Goal: Task Accomplishment & Management: Manage account settings

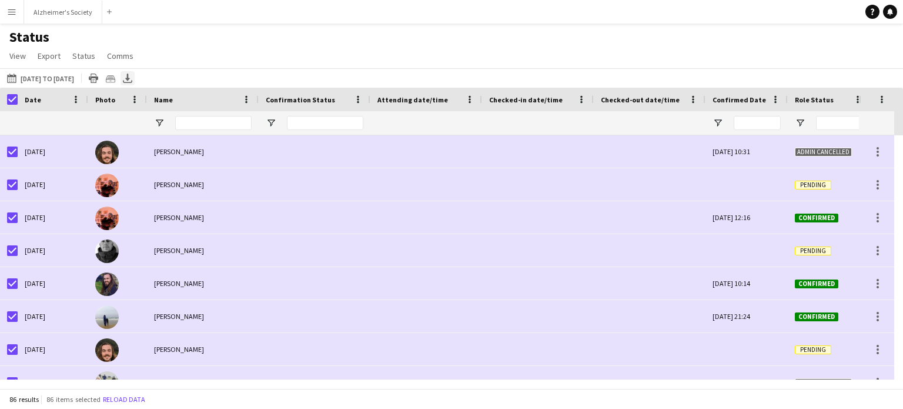
click at [130, 76] on icon at bounding box center [127, 77] width 5 height 7
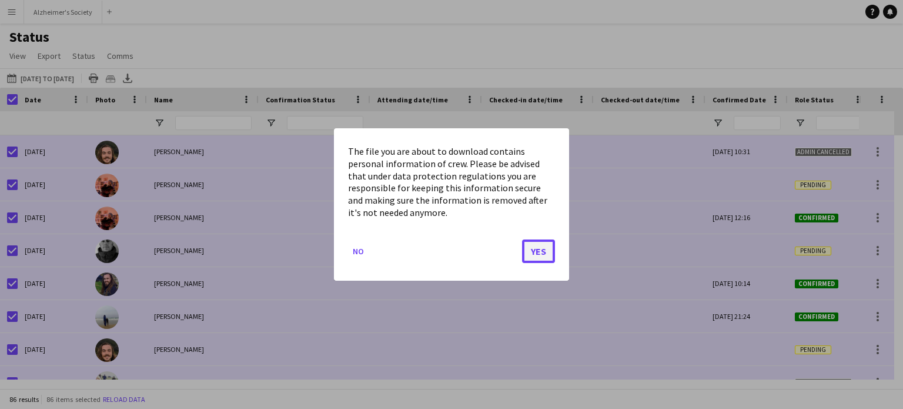
click at [538, 254] on button "Yes" at bounding box center [538, 251] width 33 height 24
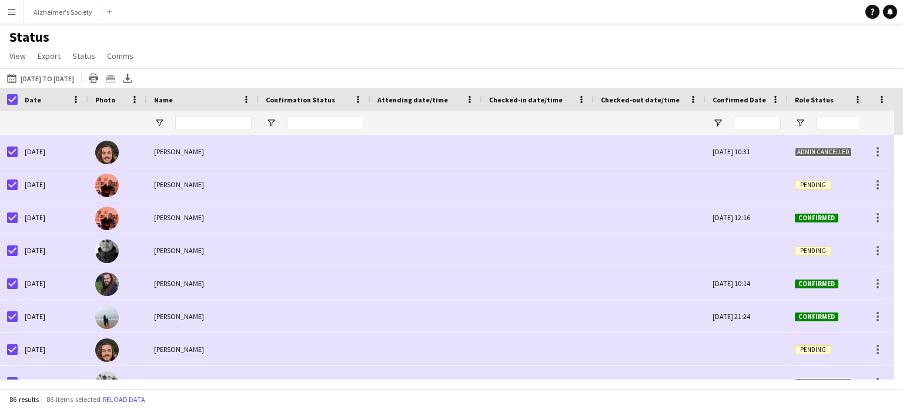
click at [669, 71] on div "[DATE] to [DATE] [DATE] to [DATE] [DATE] This Week This Month [DATE] Last Week …" at bounding box center [451, 77] width 903 height 19
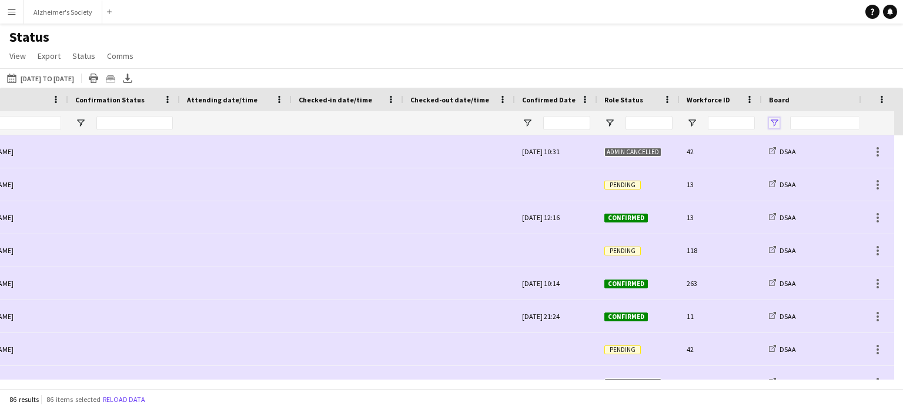
click at [776, 124] on span "Open Filter Menu" at bounding box center [774, 123] width 11 height 11
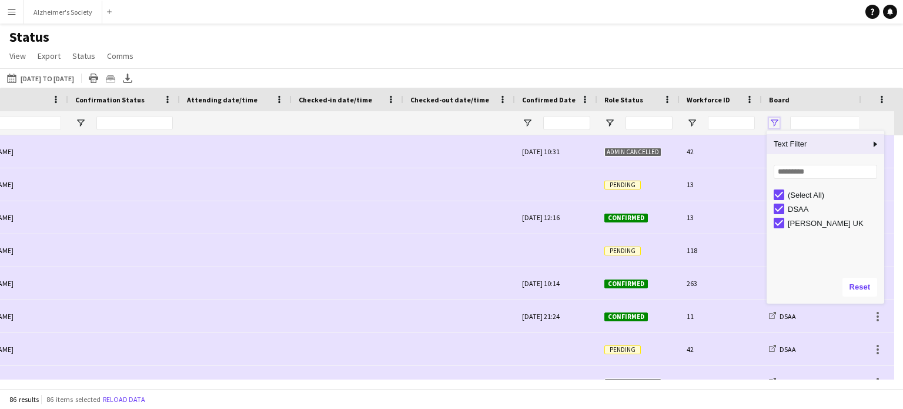
click at [776, 124] on span "Open Filter Menu" at bounding box center [774, 123] width 11 height 11
click at [745, 77] on div "[DATE] to [DATE] [DATE] to [DATE] [DATE] This Week This Month [DATE] Last Week …" at bounding box center [451, 77] width 903 height 19
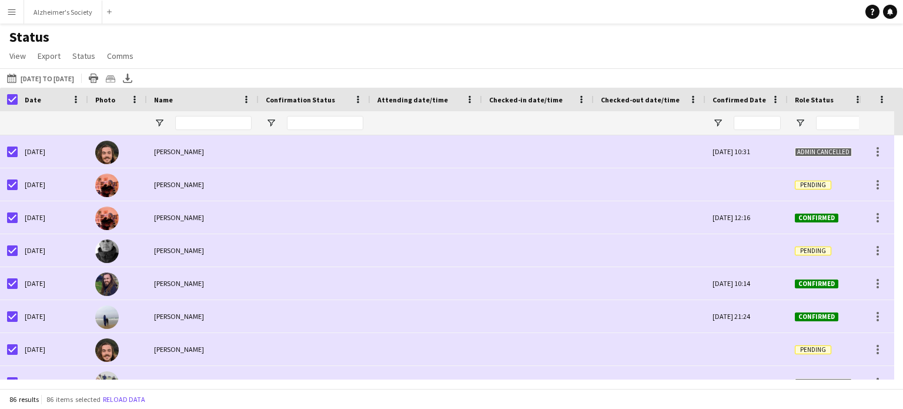
click at [12, 12] on app-icon "Menu" at bounding box center [11, 11] width 9 height 9
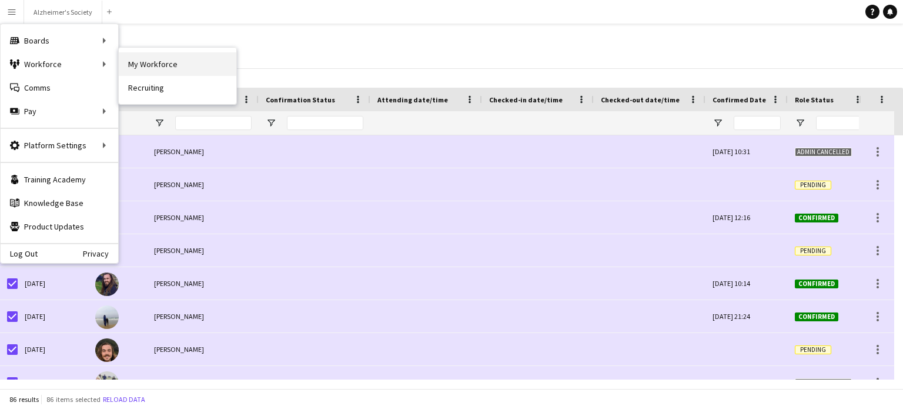
click at [164, 59] on link "My Workforce" at bounding box center [178, 64] width 118 height 24
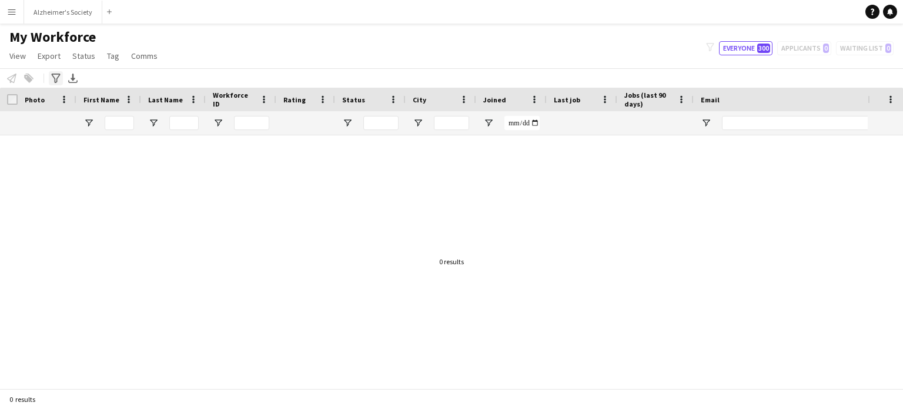
click at [52, 79] on icon "Advanced filters" at bounding box center [55, 78] width 9 height 9
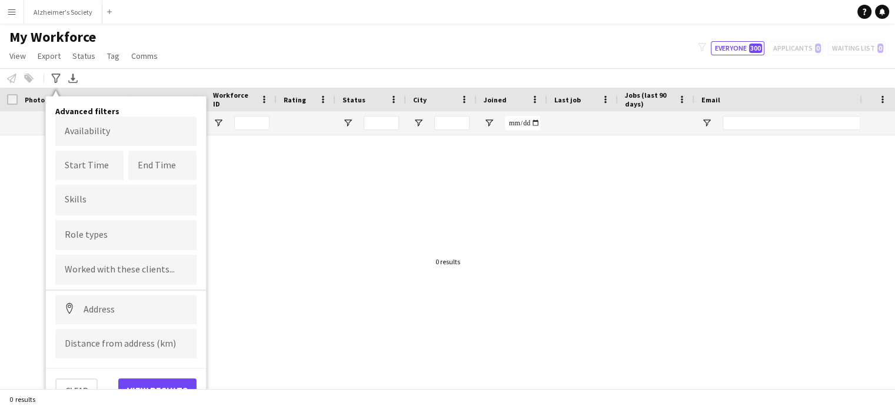
click at [91, 75] on div "Notify workforce Add to tag Select at least one crew to tag him or her. Advance…" at bounding box center [447, 77] width 895 height 19
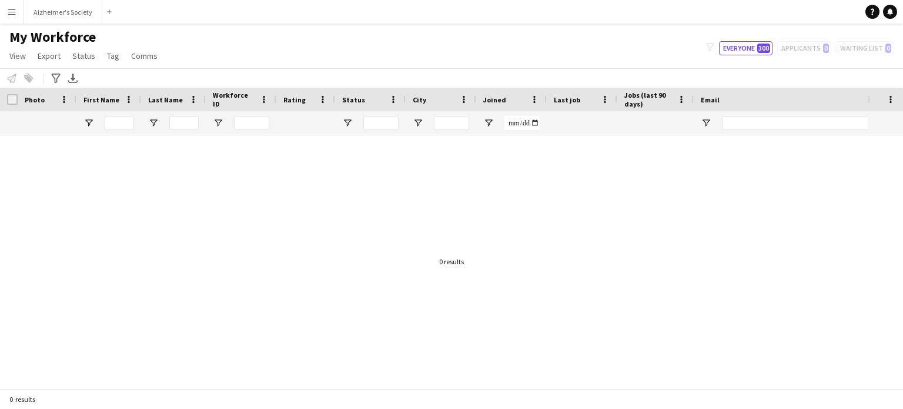
click at [12, 9] on app-icon "Menu" at bounding box center [11, 11] width 9 height 9
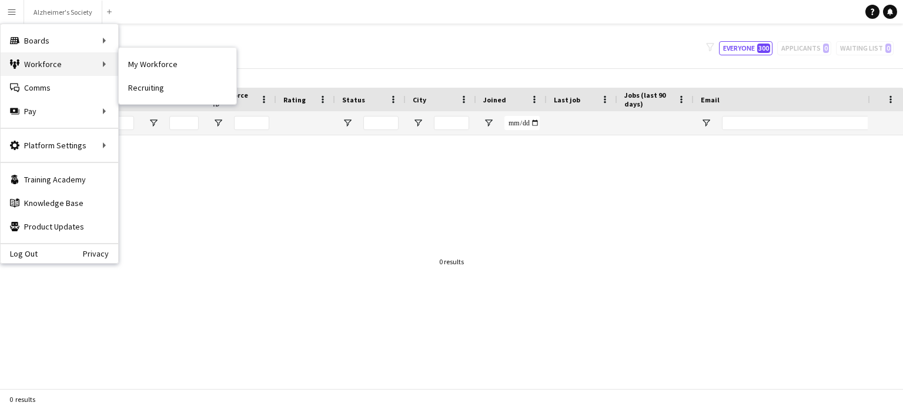
click at [77, 62] on div "Workforce Workforce" at bounding box center [60, 64] width 118 height 24
click at [161, 79] on link "Recruiting" at bounding box center [178, 88] width 118 height 24
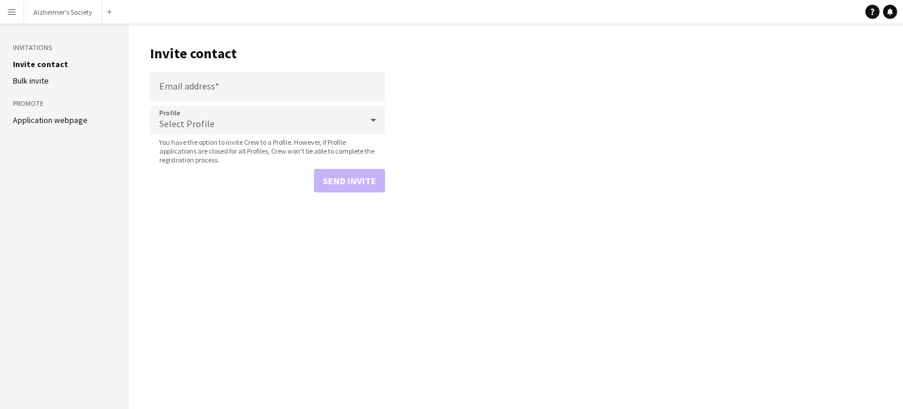
click at [12, 7] on app-icon "Menu" at bounding box center [11, 11] width 9 height 9
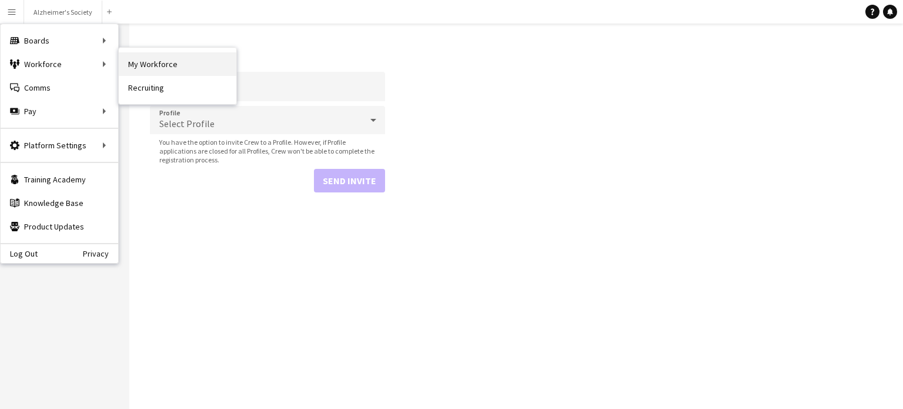
click at [151, 66] on link "My Workforce" at bounding box center [178, 64] width 118 height 24
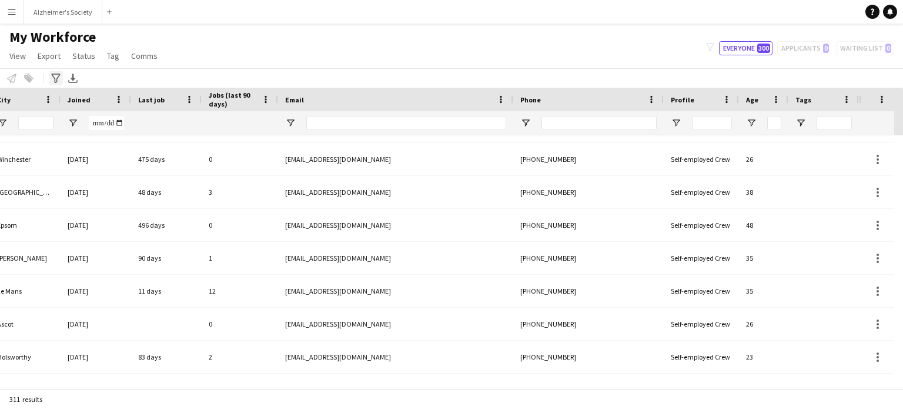
click at [55, 75] on icon "Advanced filters" at bounding box center [55, 78] width 9 height 9
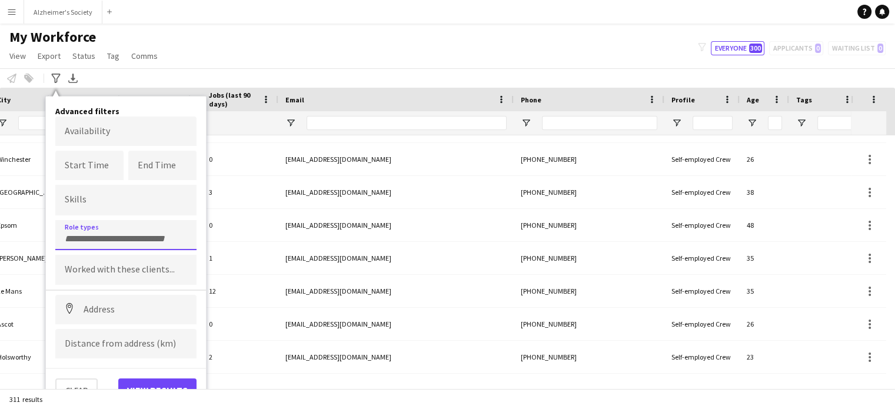
click at [106, 235] on input "Type to search role types..." at bounding box center [126, 239] width 122 height 11
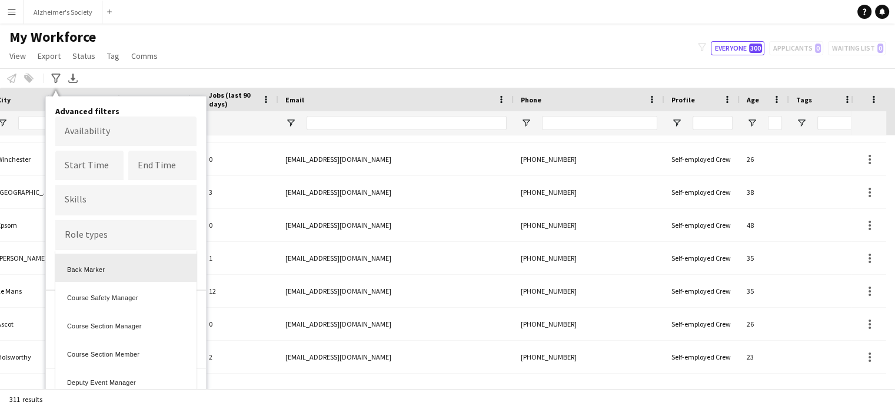
click at [252, 70] on div at bounding box center [447, 204] width 895 height 409
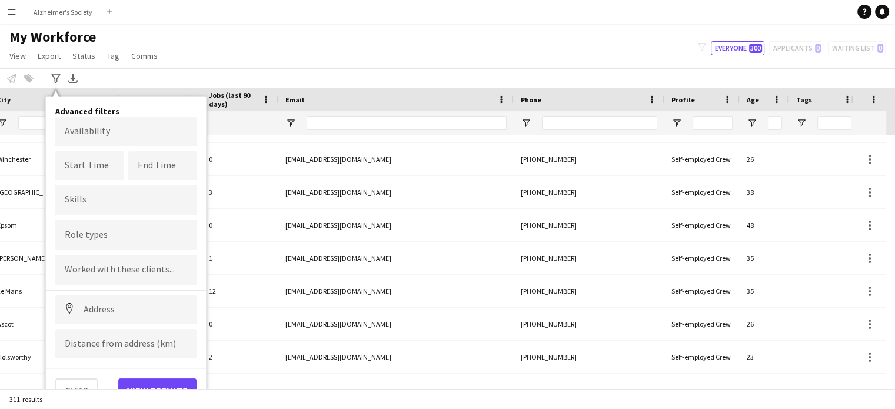
click at [268, 61] on div "My Workforce View Views Default view New view Update view Delete view Edit name…" at bounding box center [447, 48] width 895 height 40
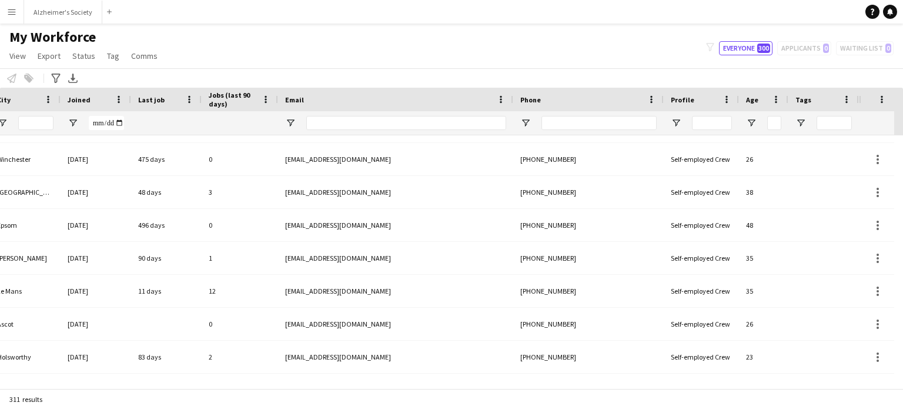
click at [16, 10] on button "Menu" at bounding box center [12, 12] width 24 height 24
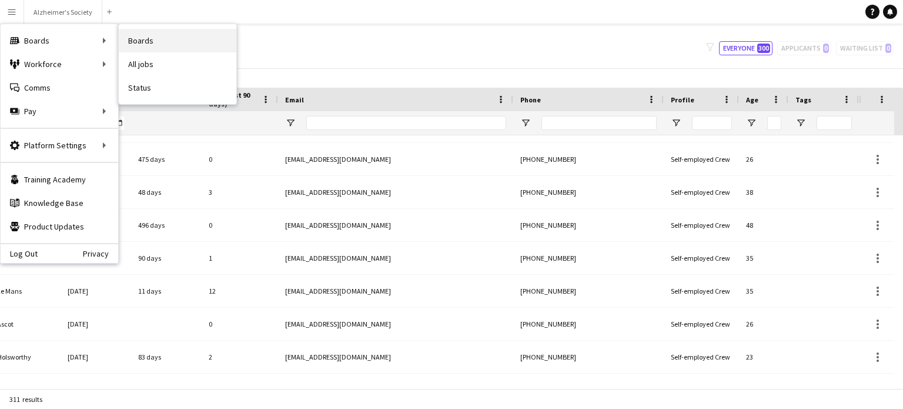
click at [160, 47] on link "Boards" at bounding box center [178, 41] width 118 height 24
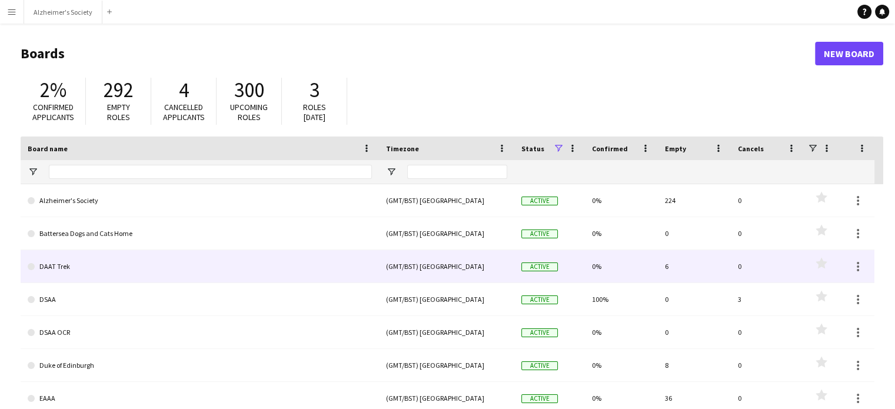
click at [48, 268] on link "DAAT Trek" at bounding box center [200, 266] width 344 height 33
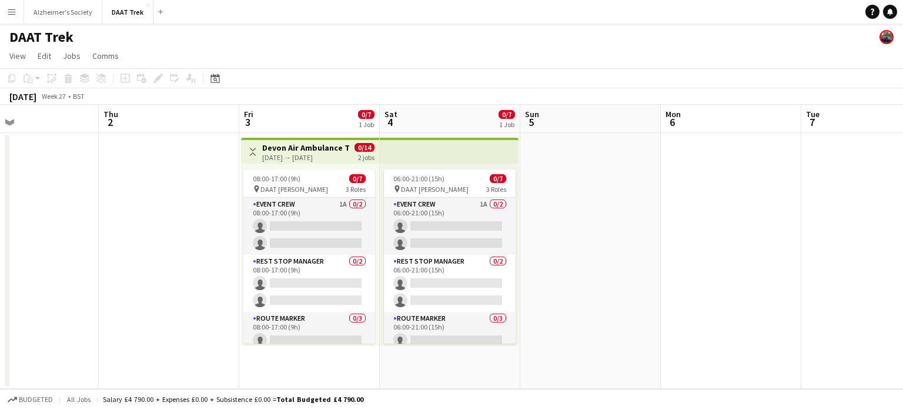
click at [322, 144] on h3 "Devon Air Ambulance Trust Trek" at bounding box center [306, 147] width 88 height 11
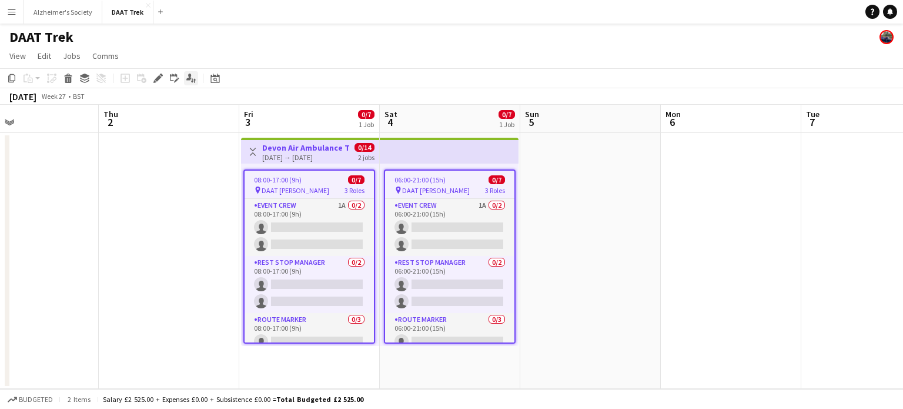
click at [195, 78] on icon "Applicants" at bounding box center [190, 78] width 9 height 9
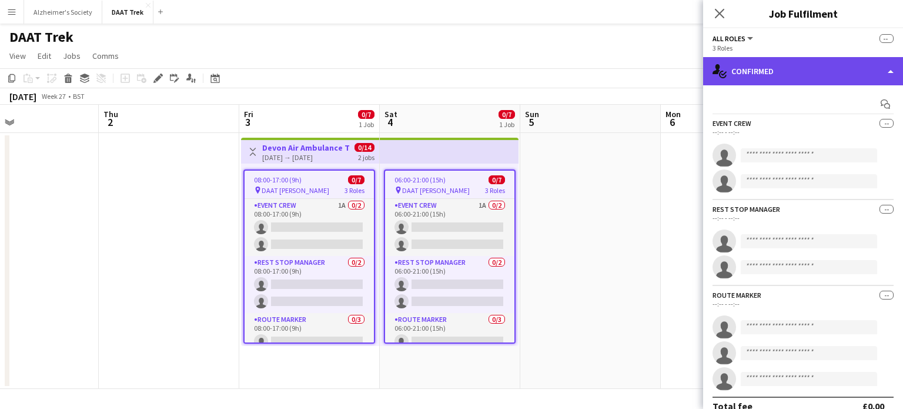
click at [849, 78] on div "single-neutral-actions-check-2 Confirmed" at bounding box center [803, 71] width 200 height 28
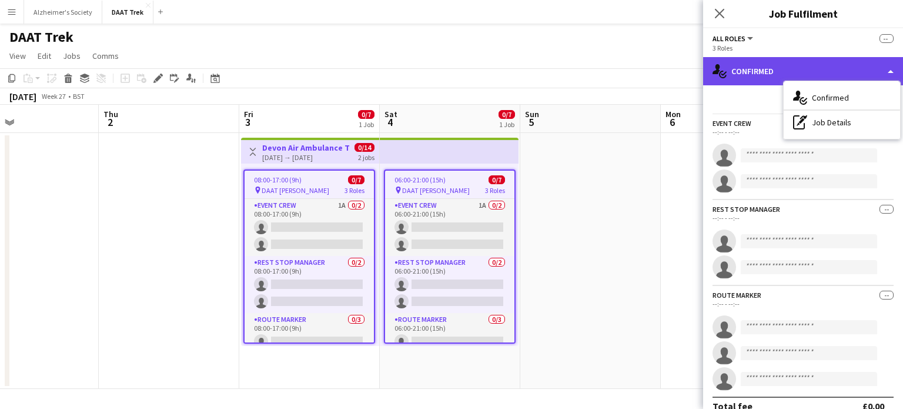
click at [825, 66] on div "single-neutral-actions-check-2 Confirmed" at bounding box center [803, 71] width 200 height 28
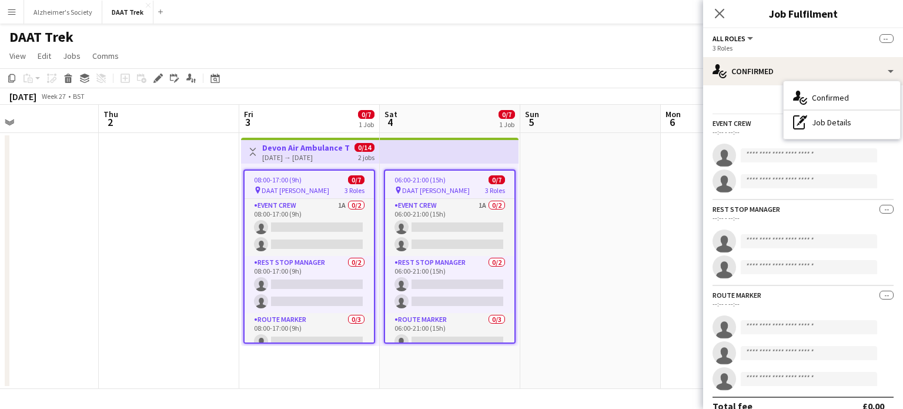
click at [799, 45] on div "3 Roles" at bounding box center [803, 48] width 181 height 9
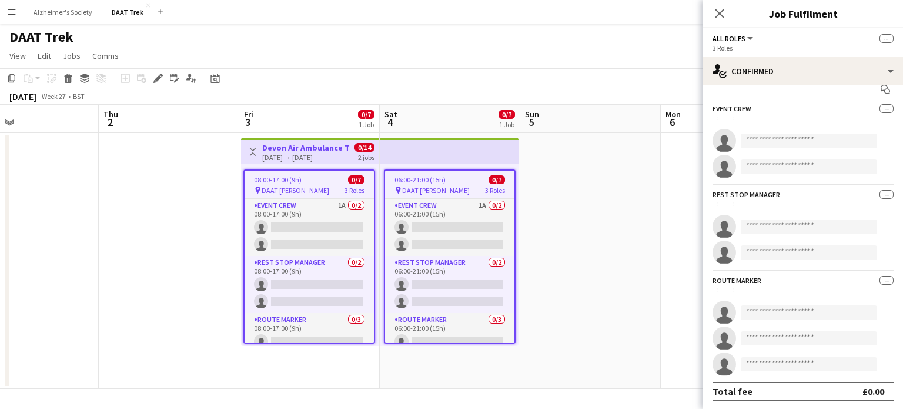
click at [880, 193] on span "--" at bounding box center [887, 194] width 14 height 9
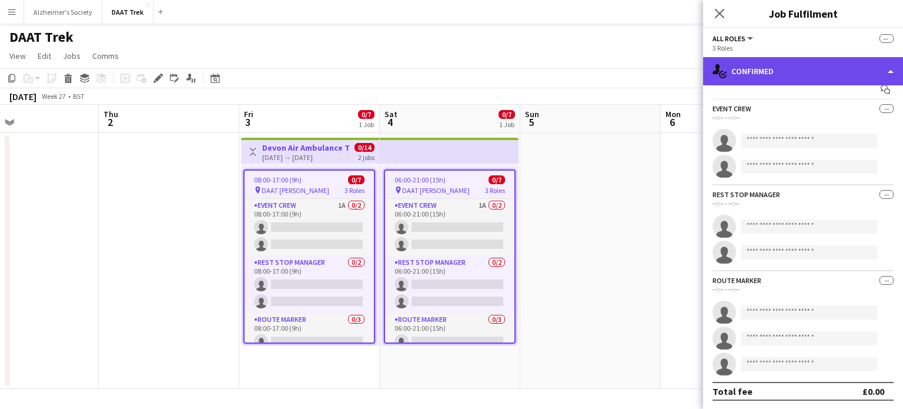
click at [788, 64] on div "single-neutral-actions-check-2 Confirmed" at bounding box center [803, 71] width 200 height 28
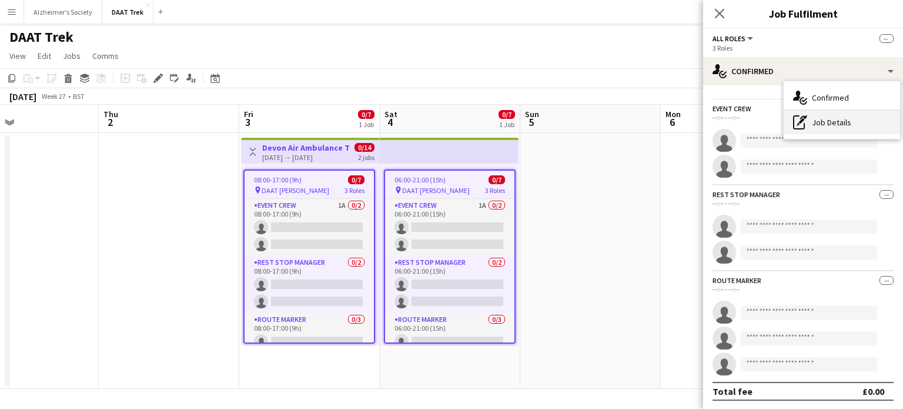
click at [814, 124] on div "pen-write Job Details" at bounding box center [842, 123] width 116 height 24
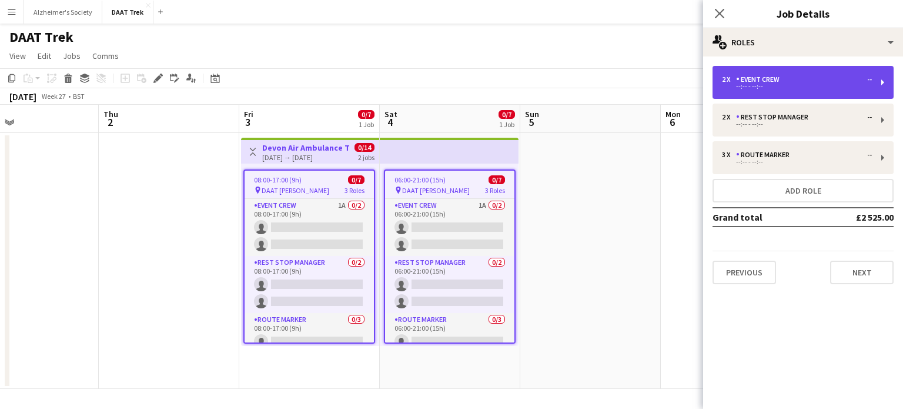
click at [808, 91] on div "2 x Event Crew -- --:-- - --:--" at bounding box center [803, 82] width 181 height 33
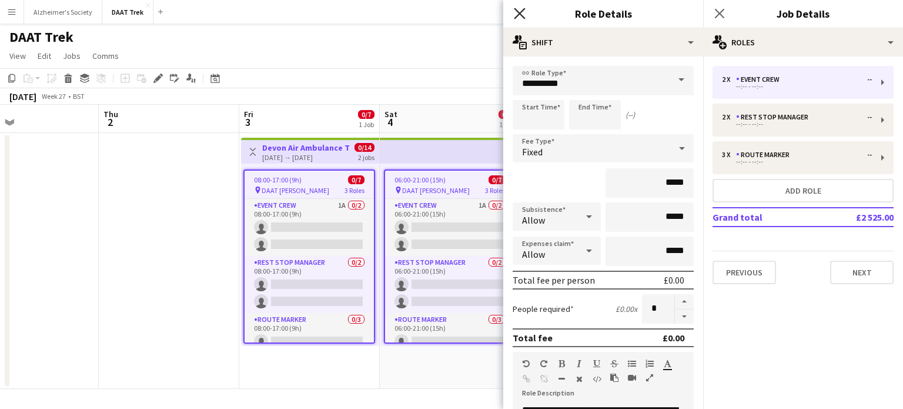
click at [517, 14] on icon "Close pop-in" at bounding box center [519, 13] width 11 height 11
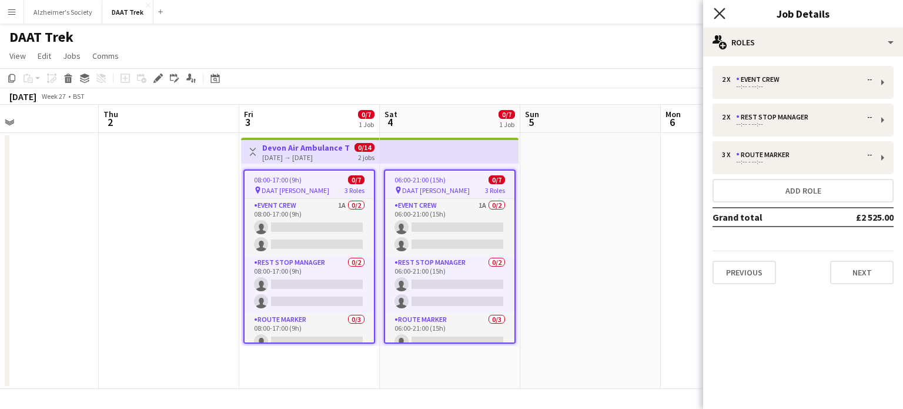
click at [720, 12] on icon "Close pop-in" at bounding box center [719, 13] width 11 height 11
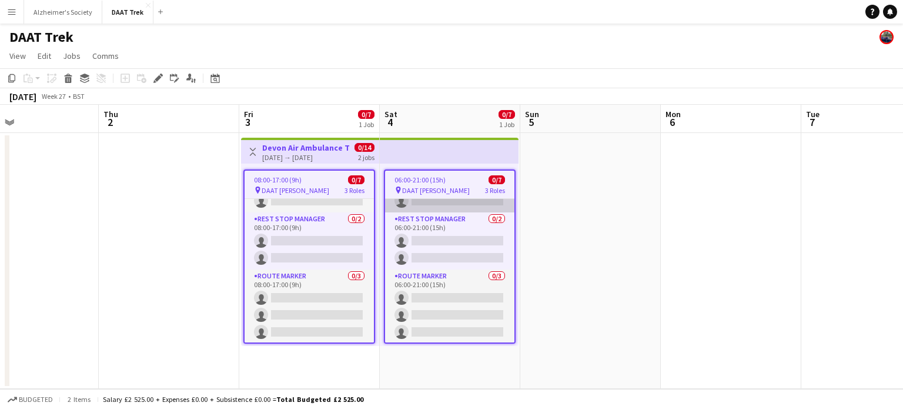
scroll to position [0, 0]
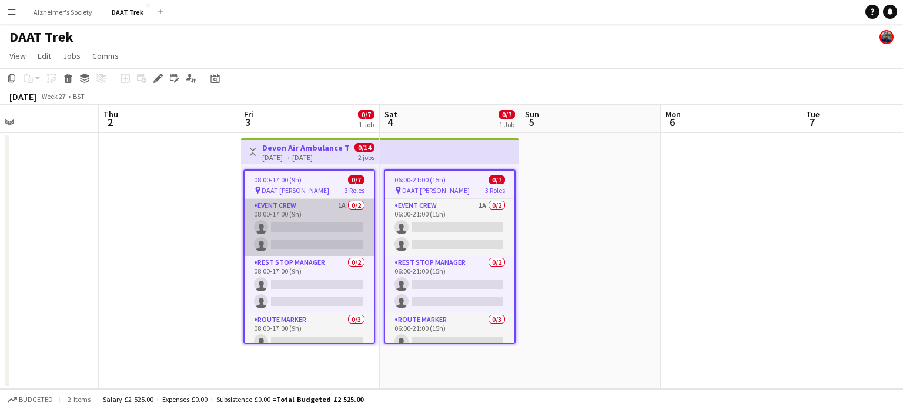
click at [282, 214] on app-card-role "Event Crew 1A 0/2 08:00-17:00 (9h) single-neutral-actions single-neutral-actions" at bounding box center [309, 227] width 129 height 57
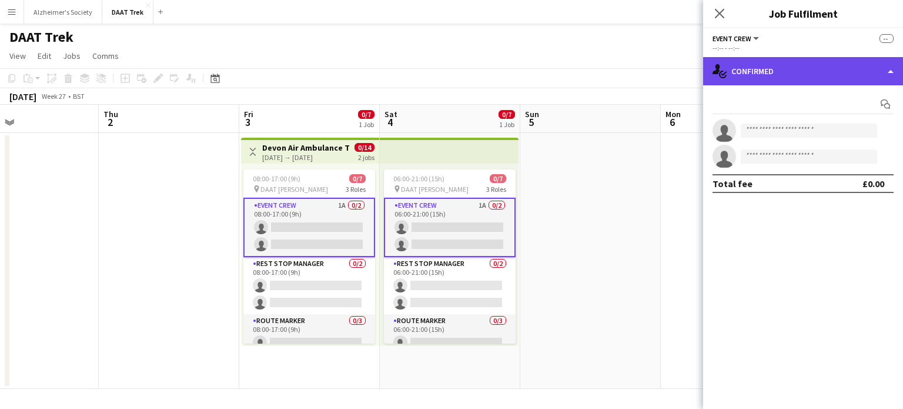
click at [769, 69] on div "single-neutral-actions-check-2 Confirmed" at bounding box center [803, 71] width 200 height 28
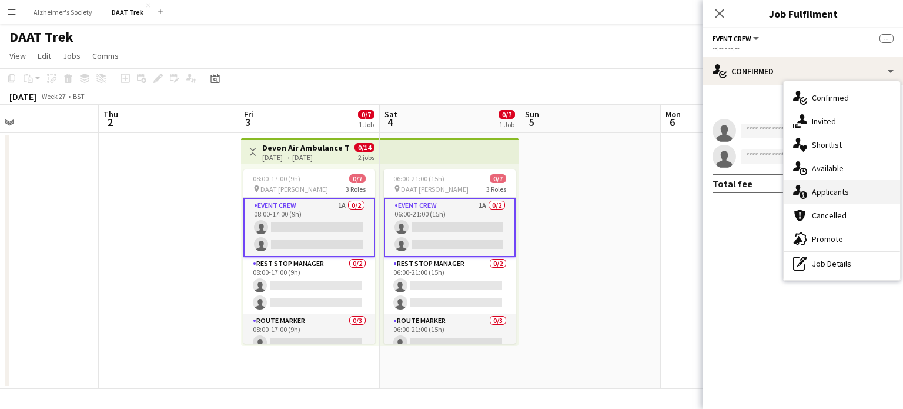
click at [819, 185] on div "single-neutral-actions-information Applicants" at bounding box center [842, 192] width 116 height 24
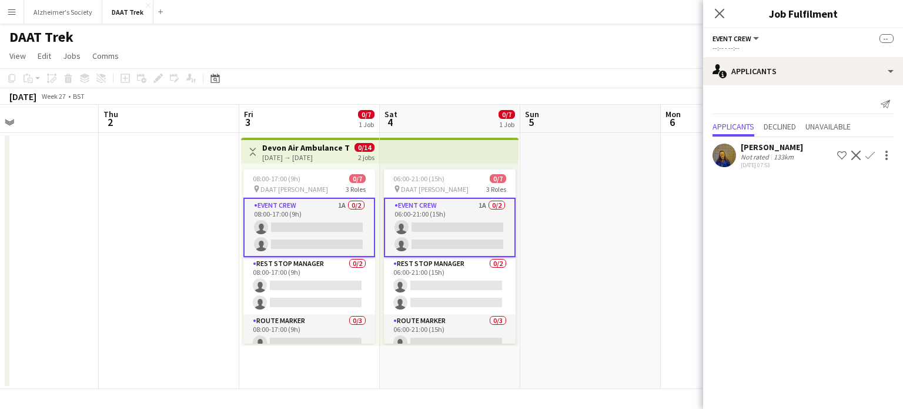
click at [205, 206] on app-date-cell at bounding box center [169, 261] width 141 height 256
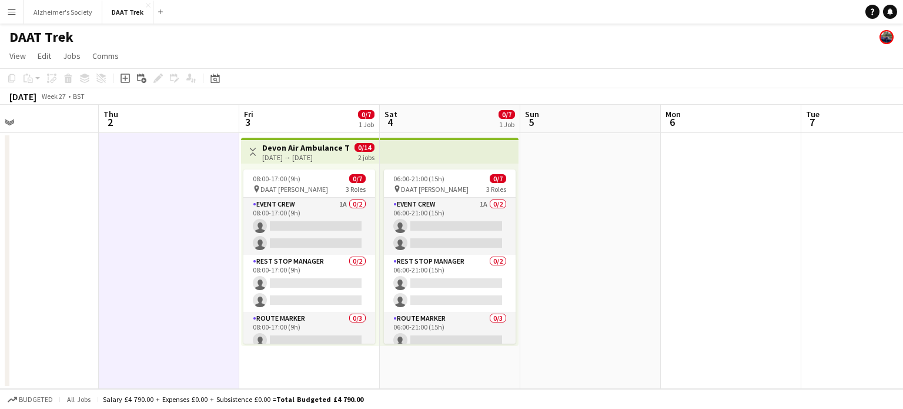
click at [8, 12] on app-icon "Menu" at bounding box center [11, 11] width 9 height 9
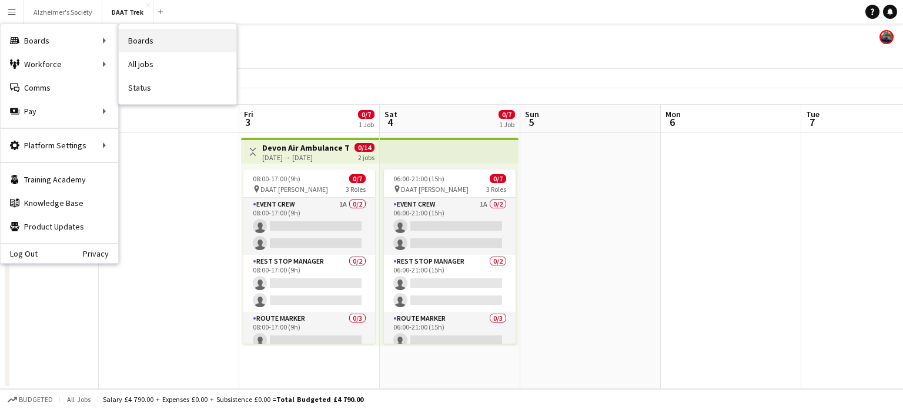
click at [166, 33] on link "Boards" at bounding box center [178, 41] width 118 height 24
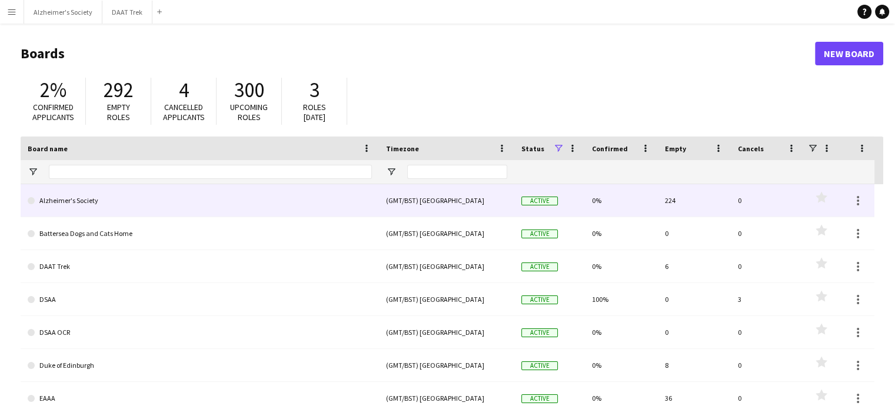
click at [62, 191] on link "Alzheimer's Society" at bounding box center [200, 200] width 344 height 33
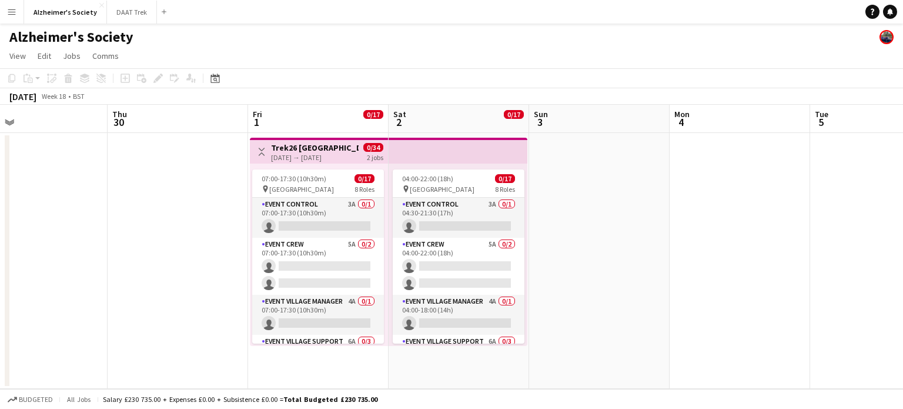
scroll to position [0, 312]
click at [287, 155] on div "[DATE] → [DATE]" at bounding box center [318, 157] width 88 height 9
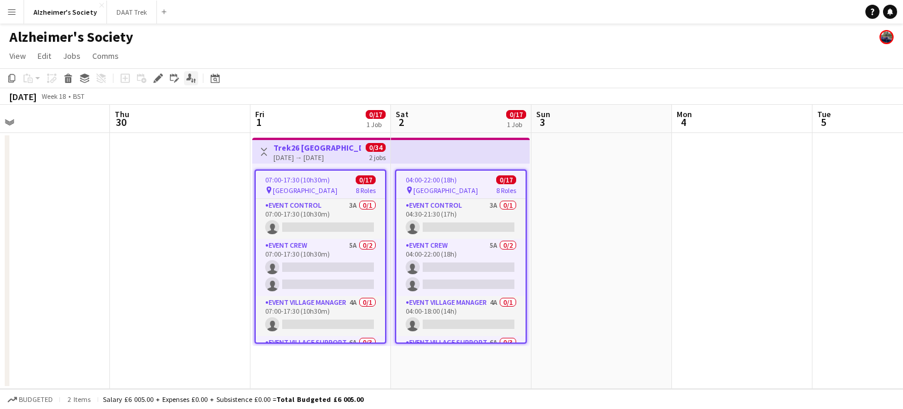
click at [195, 75] on icon "Applicants" at bounding box center [190, 78] width 9 height 9
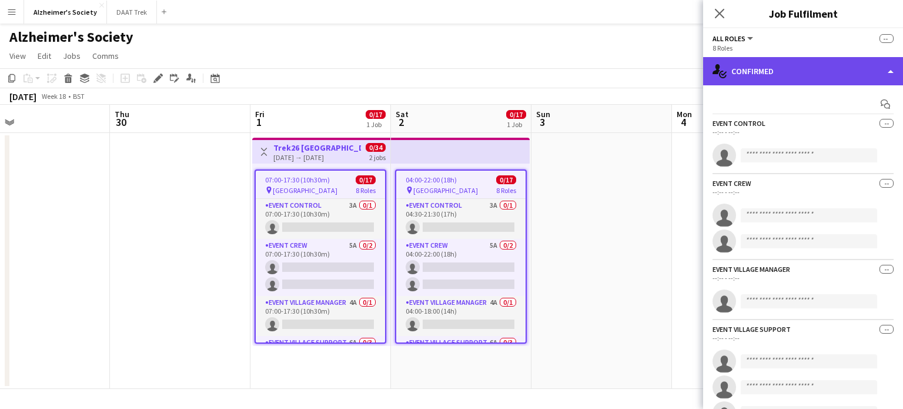
click at [794, 73] on div "single-neutral-actions-check-2 Confirmed" at bounding box center [803, 71] width 200 height 28
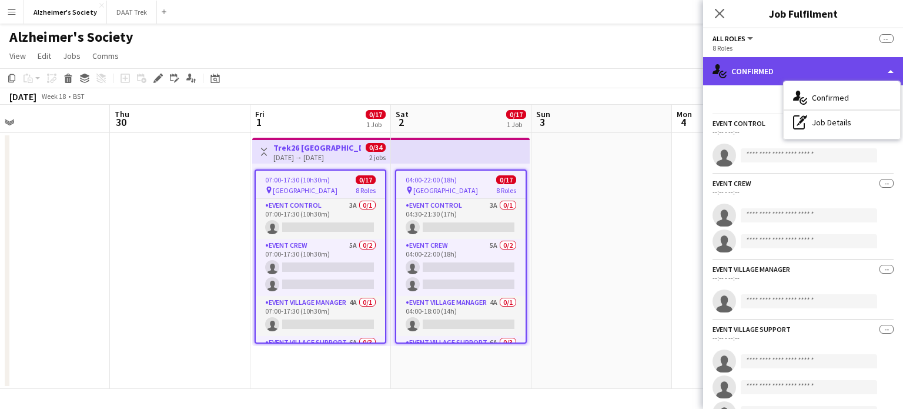
click at [891, 66] on div "single-neutral-actions-check-2 Confirmed" at bounding box center [803, 71] width 200 height 28
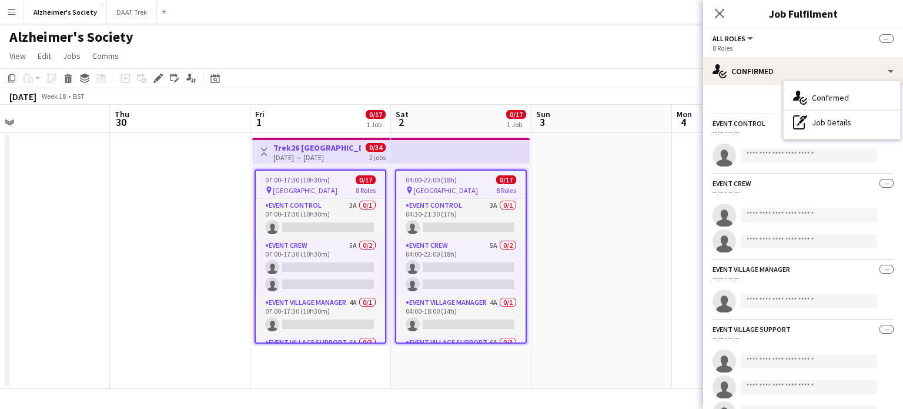
click at [826, 42] on div "All roles All roles Event Control Event Crew Event Village Manager Event Villag…" at bounding box center [803, 38] width 181 height 11
click at [748, 39] on button "All roles" at bounding box center [734, 38] width 42 height 9
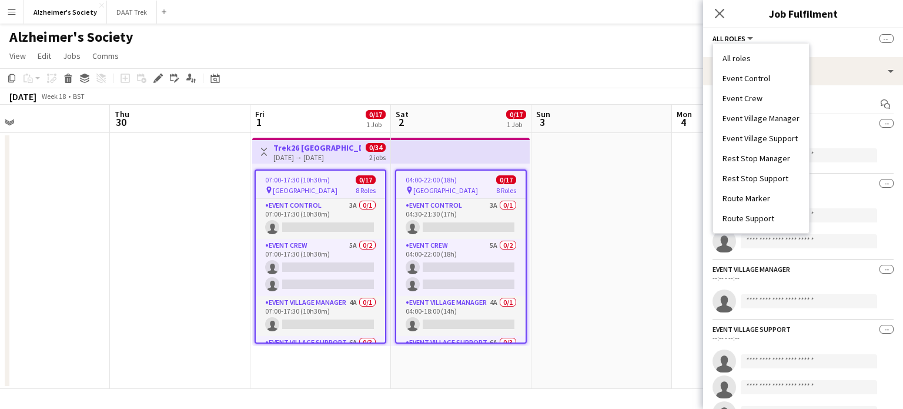
click at [748, 39] on button "All roles" at bounding box center [734, 38] width 42 height 9
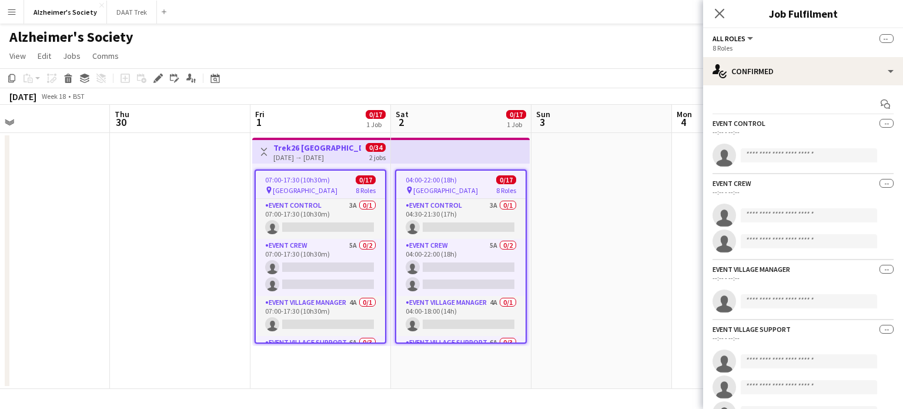
click at [887, 39] on span "--" at bounding box center [887, 38] width 14 height 9
click at [819, 42] on div "All roles All roles Event Control Event Crew Event Village Manager Event Villag…" at bounding box center [803, 38] width 181 height 11
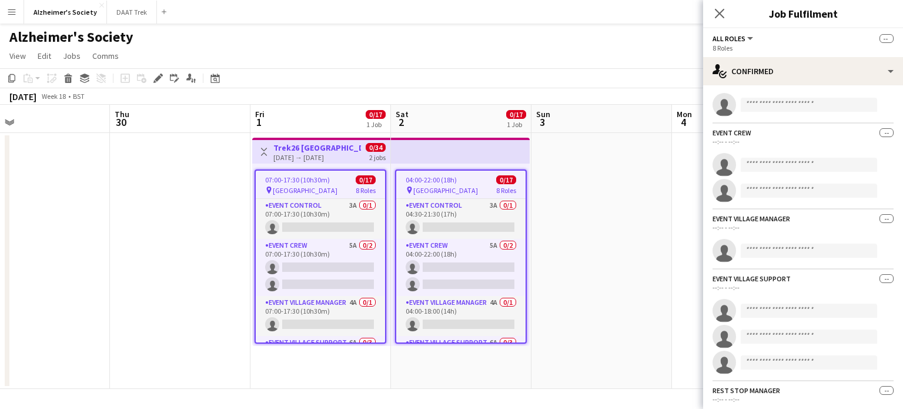
scroll to position [0, 0]
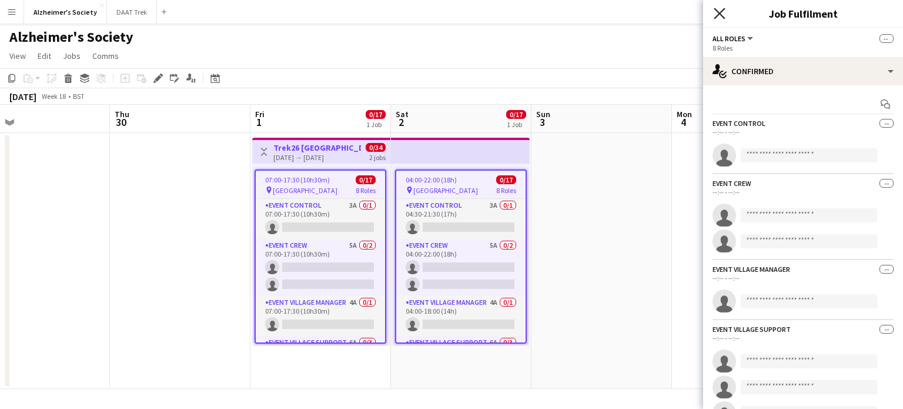
click at [722, 11] on icon at bounding box center [719, 13] width 11 height 11
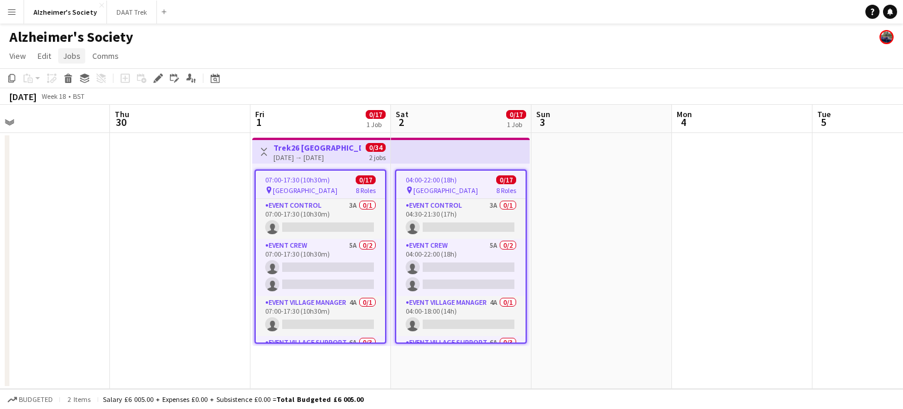
click at [71, 57] on span "Jobs" at bounding box center [72, 56] width 18 height 11
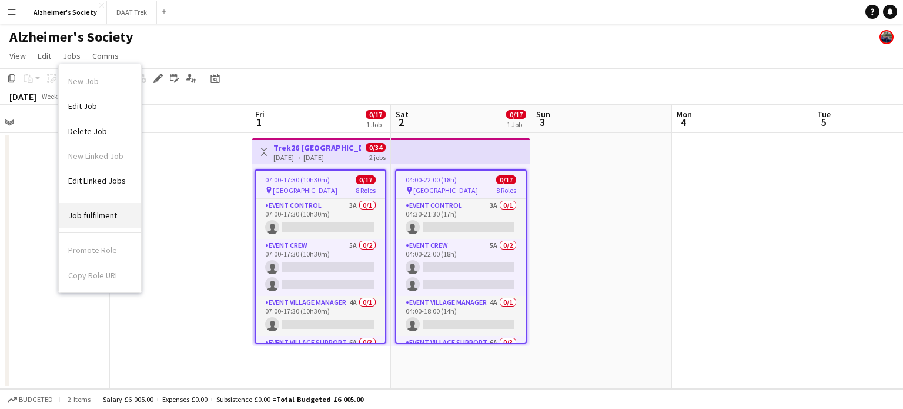
click at [101, 211] on span "Job fulfilment" at bounding box center [92, 215] width 49 height 11
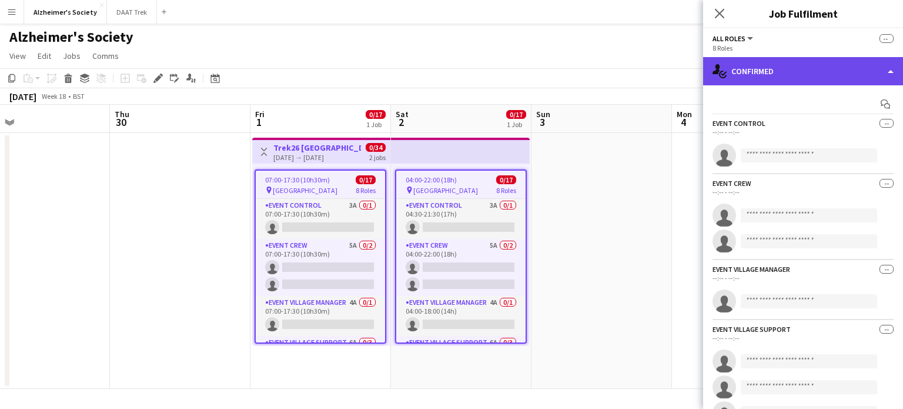
click at [756, 78] on div "single-neutral-actions-check-2 Confirmed" at bounding box center [803, 71] width 200 height 28
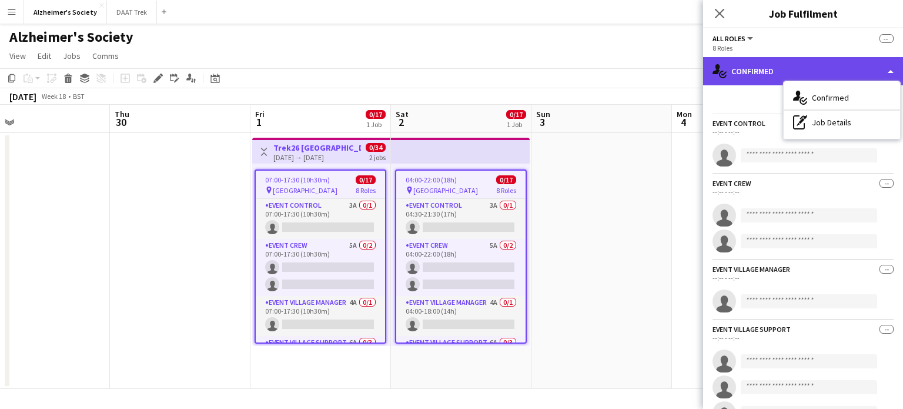
click at [756, 78] on div "single-neutral-actions-check-2 Confirmed" at bounding box center [803, 71] width 200 height 28
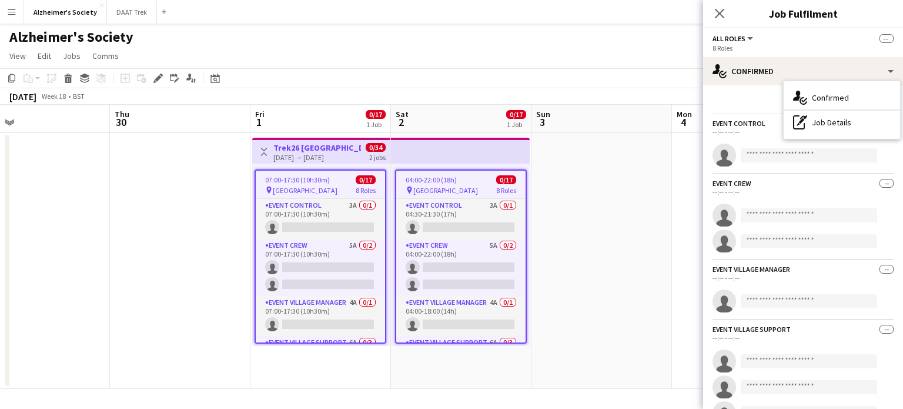
click at [625, 38] on div "Alzheimer's Society" at bounding box center [451, 35] width 903 height 22
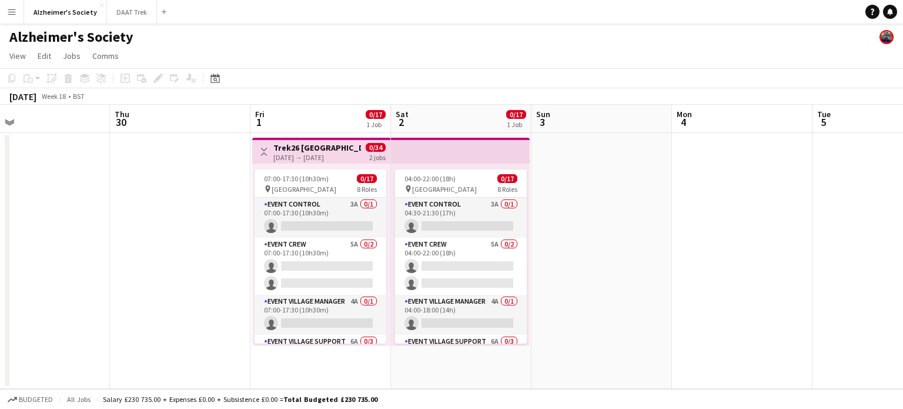
click at [325, 148] on h3 "Trek26 [GEOGRAPHIC_DATA]" at bounding box center [318, 147] width 88 height 11
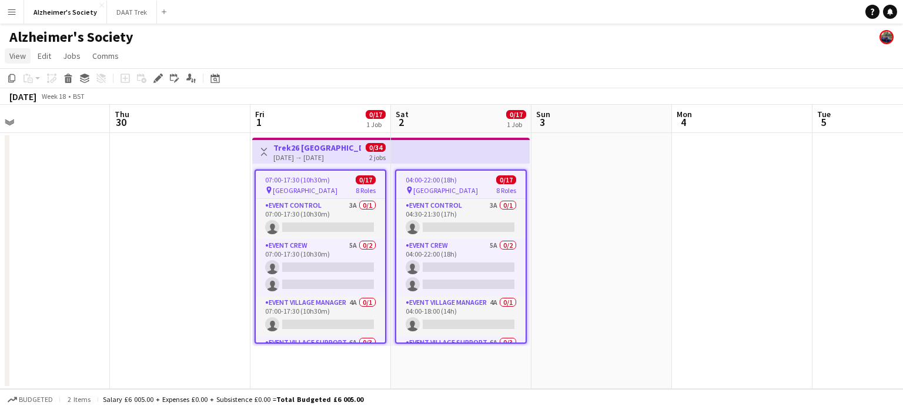
click at [16, 54] on span "View" at bounding box center [17, 56] width 16 height 11
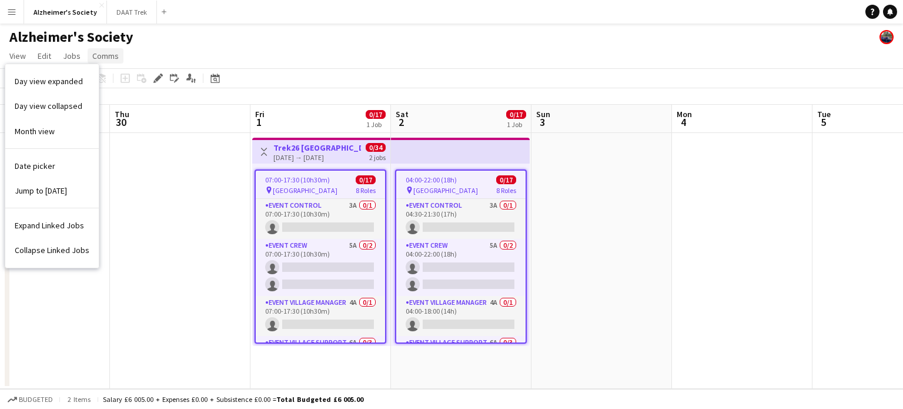
click at [118, 54] on link "Comms" at bounding box center [106, 55] width 36 height 15
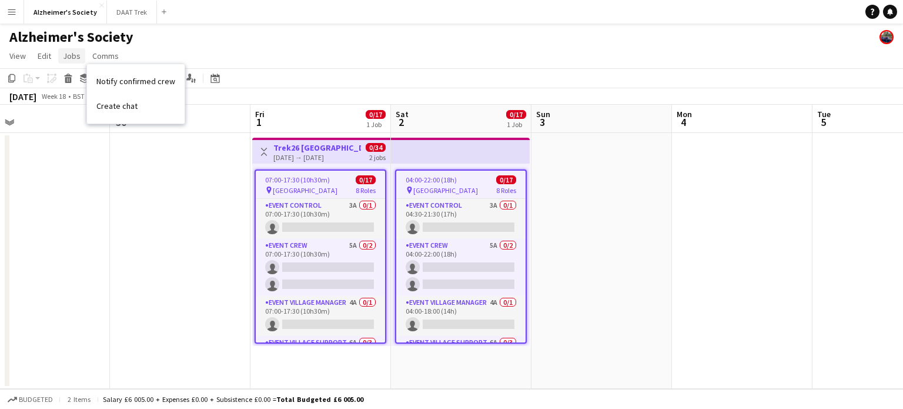
click at [71, 54] on span "Jobs" at bounding box center [72, 56] width 18 height 11
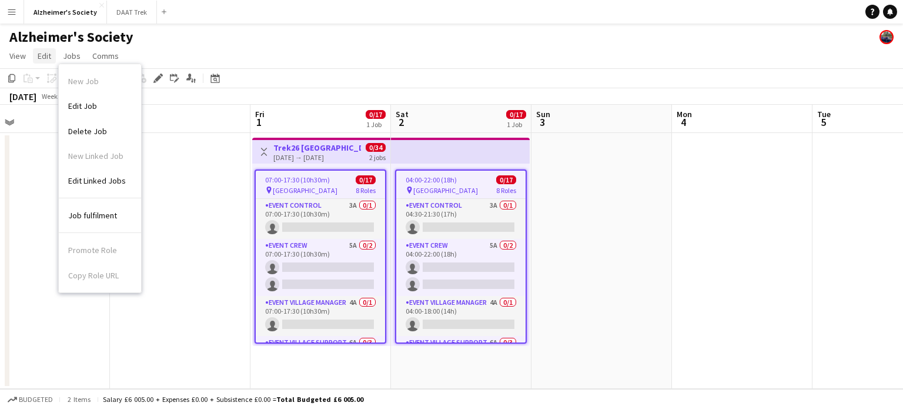
click at [44, 58] on span "Edit" at bounding box center [45, 56] width 14 height 11
click at [205, 53] on app-page-menu "View Day view expanded Day view collapsed Month view Date picker Jump to [DATE]…" at bounding box center [451, 57] width 903 height 22
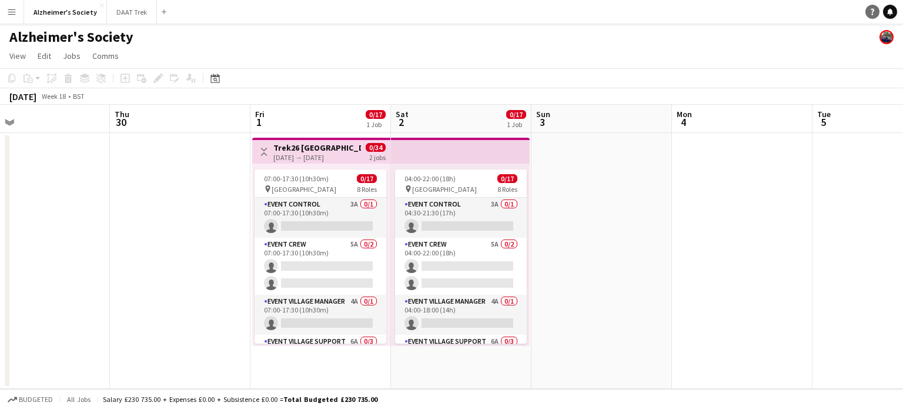
click at [872, 10] on icon "Help" at bounding box center [872, 11] width 7 height 7
click at [11, 8] on app-icon "Menu" at bounding box center [11, 11] width 9 height 9
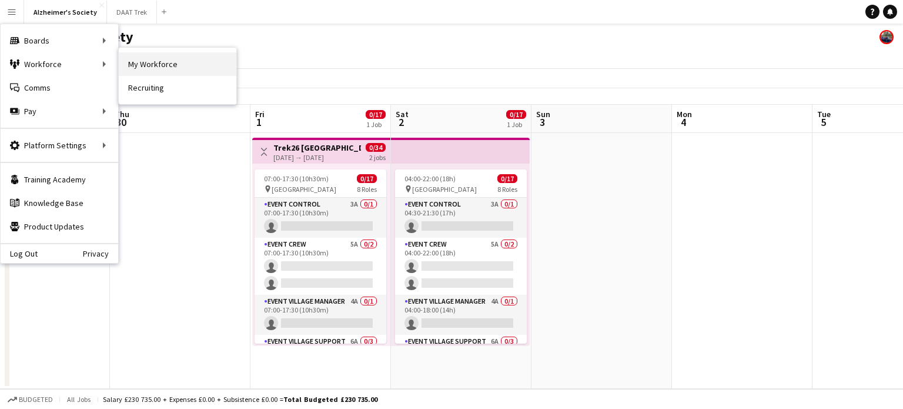
click at [154, 58] on link "My Workforce" at bounding box center [178, 64] width 118 height 24
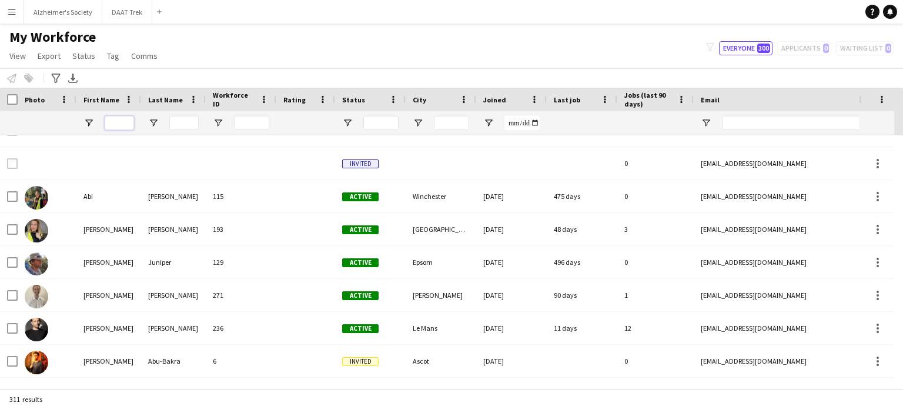
click at [119, 124] on input "First Name Filter Input" at bounding box center [119, 123] width 29 height 14
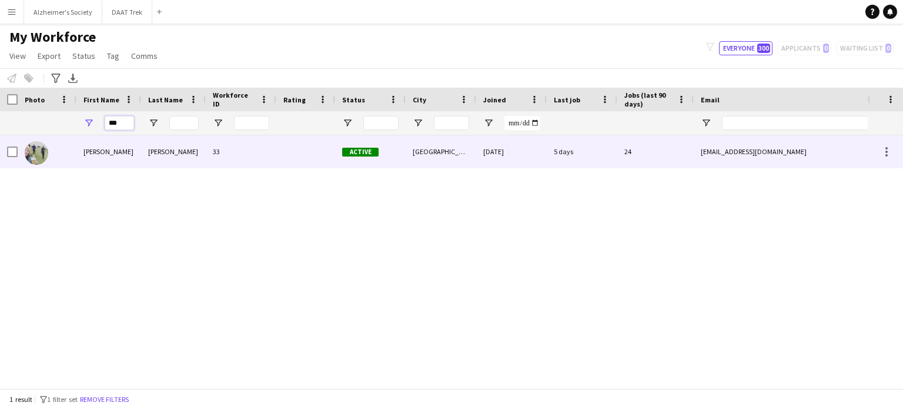
type input "***"
click at [92, 153] on div "[PERSON_NAME]" at bounding box center [108, 151] width 65 height 32
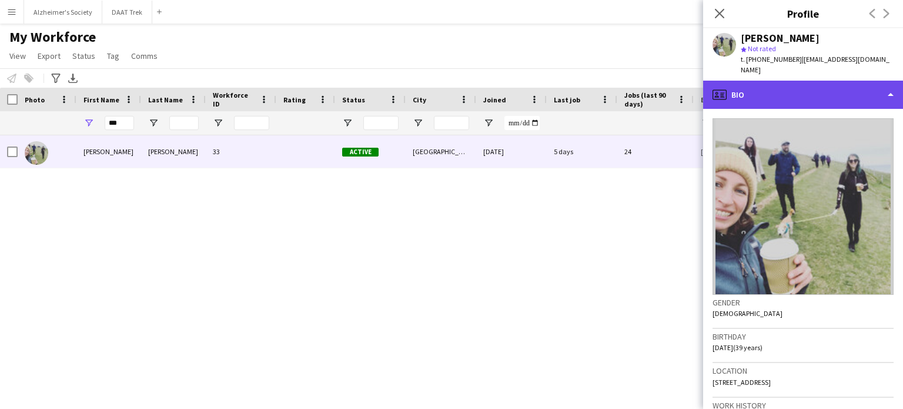
click at [891, 90] on div "profile Bio" at bounding box center [803, 95] width 200 height 28
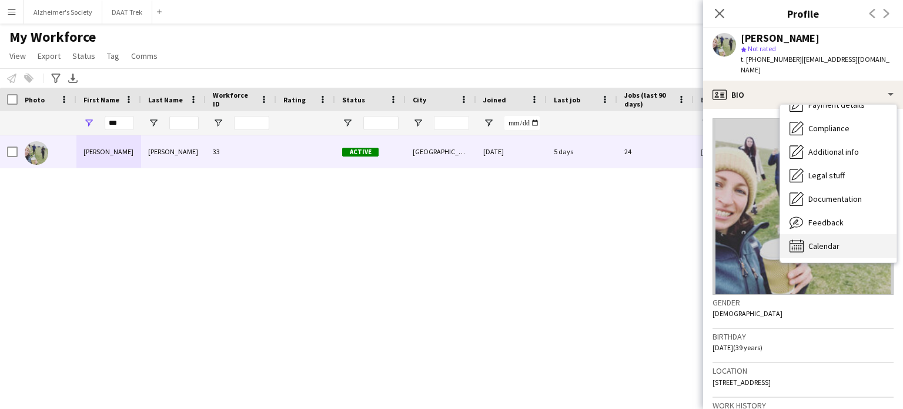
click at [830, 241] on span "Calendar" at bounding box center [824, 246] width 31 height 11
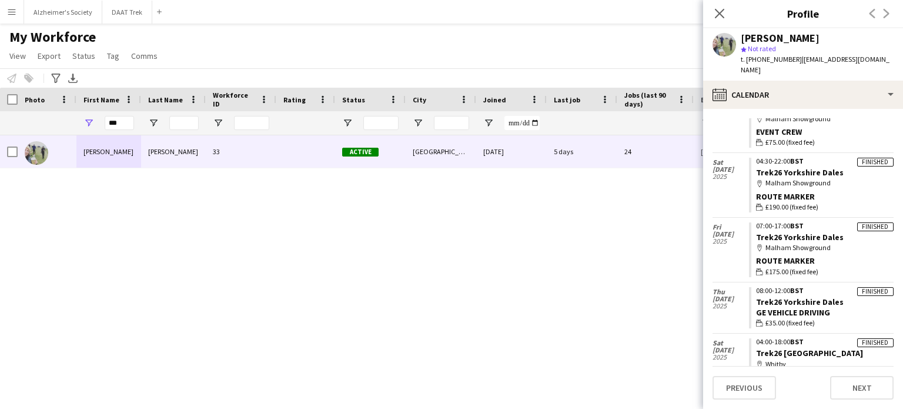
scroll to position [1012, 0]
click at [720, 15] on icon "Close pop-in" at bounding box center [719, 13] width 11 height 11
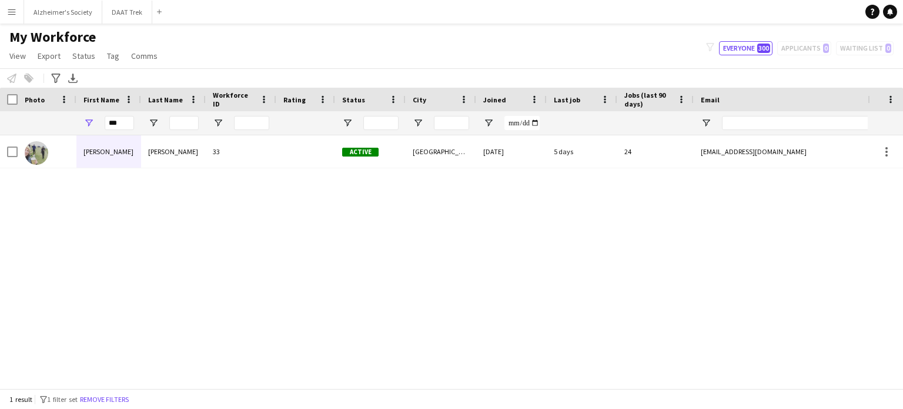
click at [620, 256] on div "[PERSON_NAME] 33 Active [GEOGRAPHIC_DATA] [DATE] 5 days 24 [EMAIL_ADDRESS][DOMA…" at bounding box center [434, 257] width 868 height 244
click at [615, 53] on div "My Workforce View Views Default view New view Update view Delete view Edit name…" at bounding box center [451, 48] width 903 height 40
click at [876, 12] on link "Help" at bounding box center [873, 12] width 14 height 14
click at [635, 274] on div "[PERSON_NAME] 33 Active [GEOGRAPHIC_DATA] [DATE] 5 days 24 [EMAIL_ADDRESS][DOMA…" at bounding box center [434, 257] width 868 height 244
click at [605, 242] on div "[PERSON_NAME] 33 Active [GEOGRAPHIC_DATA] [DATE] 5 days 24 [EMAIL_ADDRESS][DOMA…" at bounding box center [434, 257] width 868 height 244
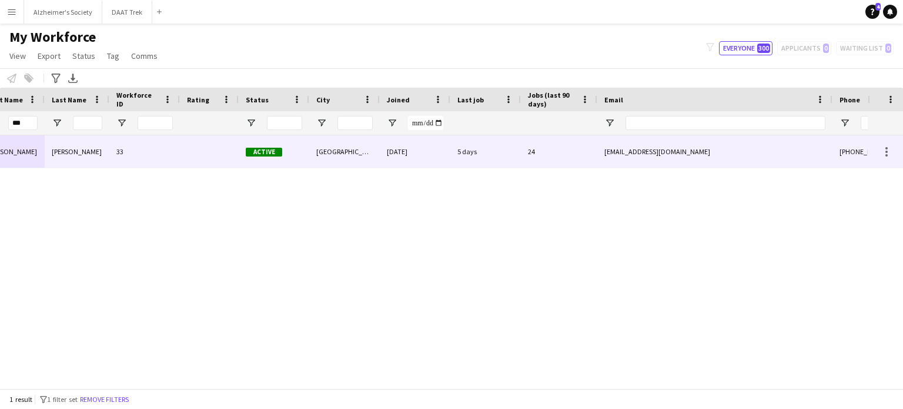
scroll to position [0, 0]
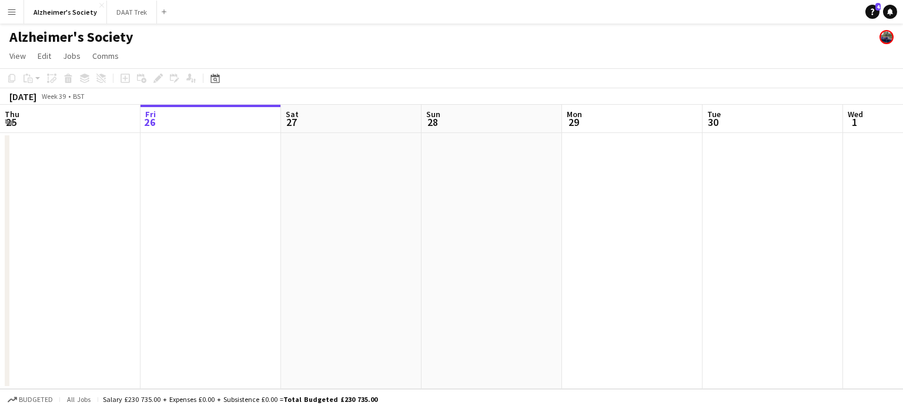
click at [0, 16] on button "Menu" at bounding box center [12, 12] width 24 height 24
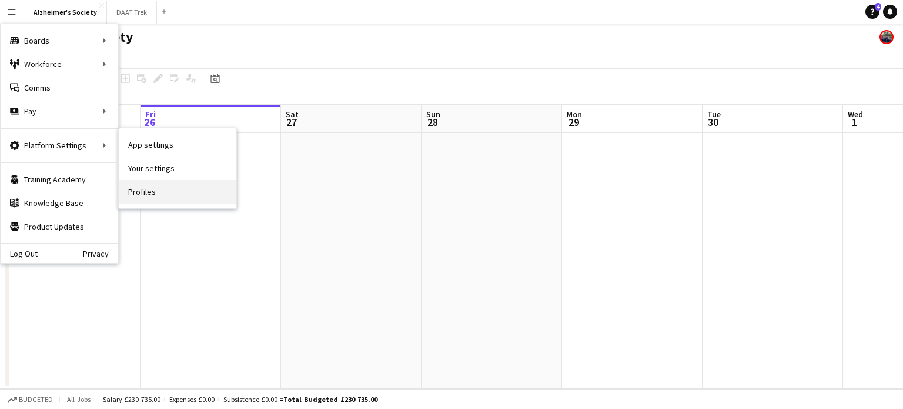
click at [155, 185] on link "Profiles" at bounding box center [178, 192] width 118 height 24
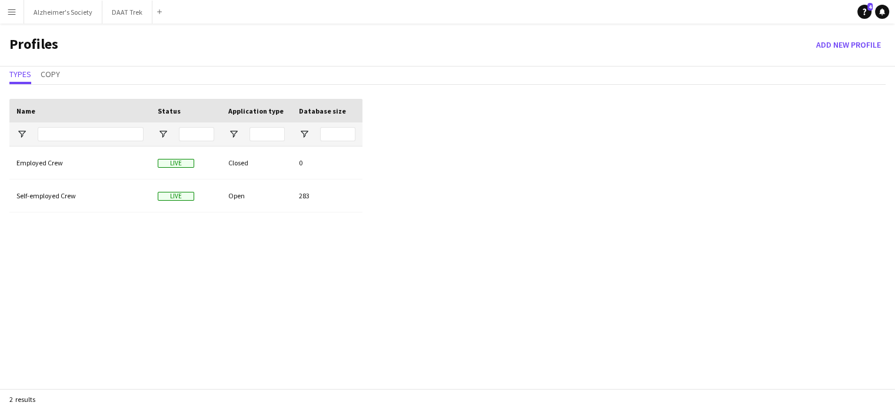
click at [10, 12] on app-icon "Menu" at bounding box center [11, 11] width 9 height 9
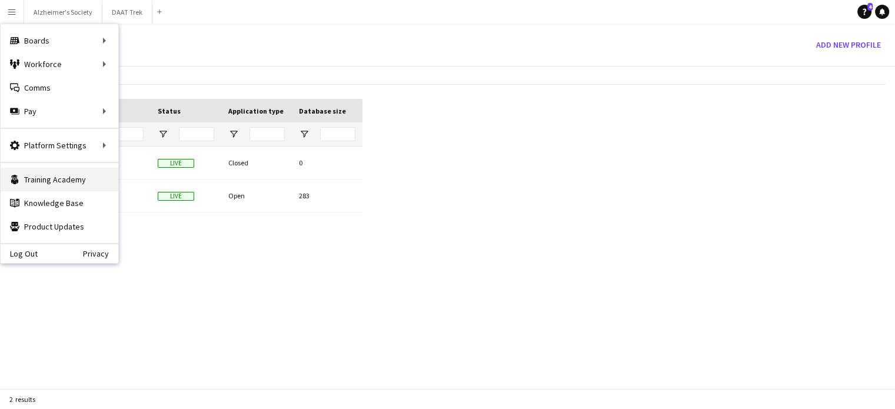
click at [69, 181] on link "Training Academy Training Academy" at bounding box center [60, 180] width 118 height 24
